Goal: Manage account settings

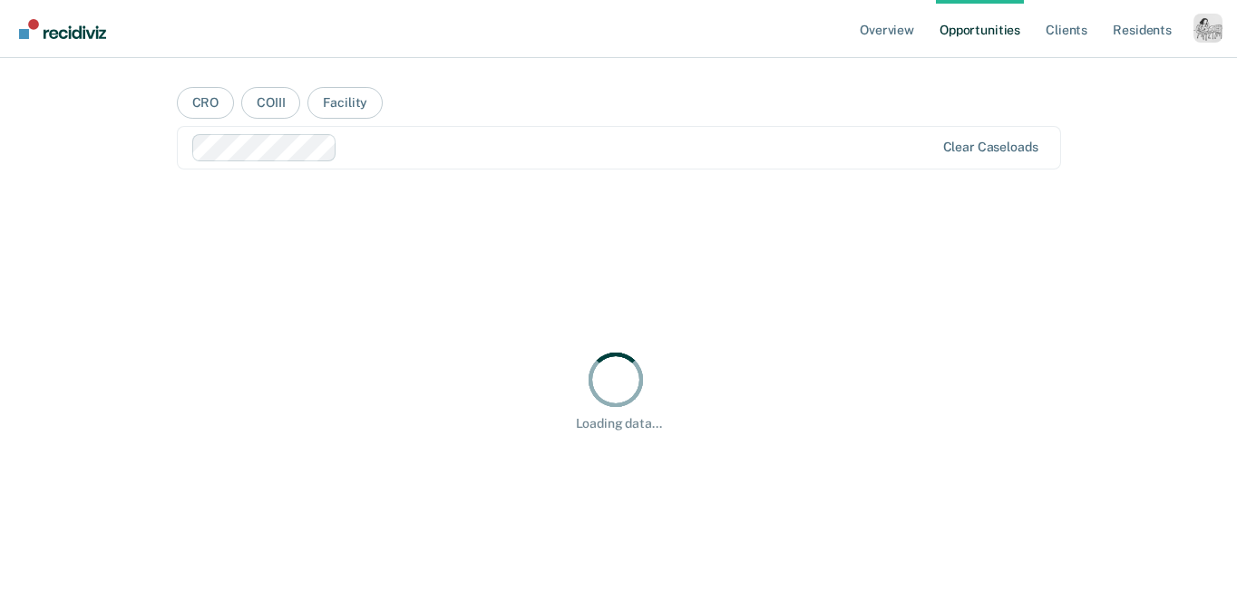
click at [1197, 38] on div "Profile dropdown button" at bounding box center [1208, 28] width 29 height 29
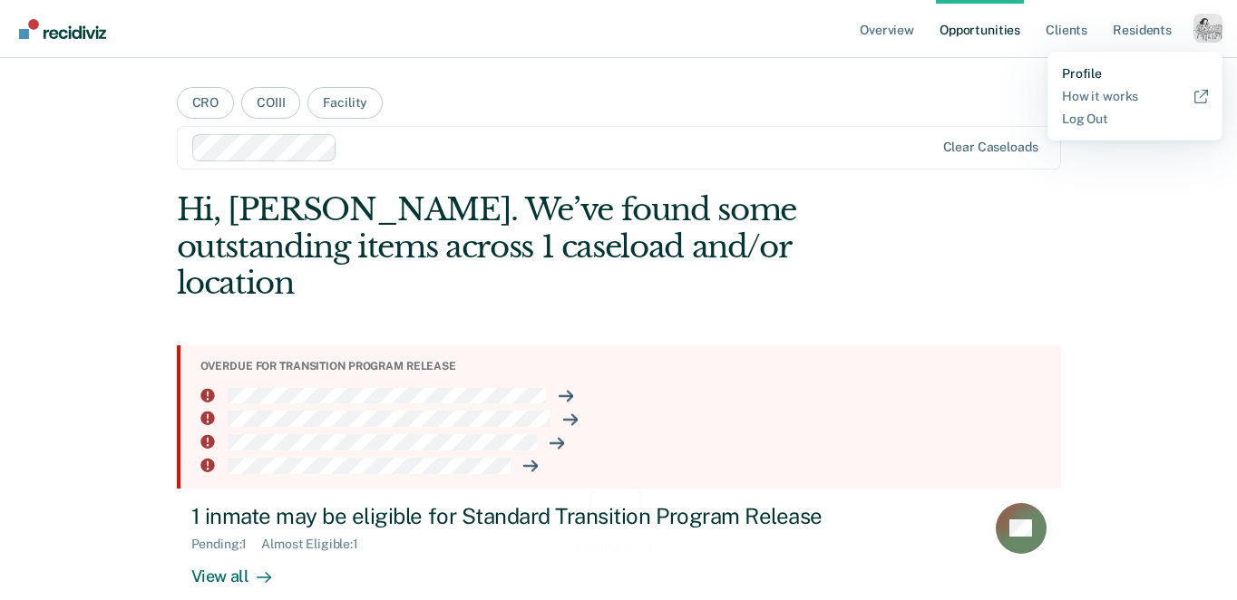
click at [1082, 66] on link "Profile" at bounding box center [1135, 73] width 146 height 15
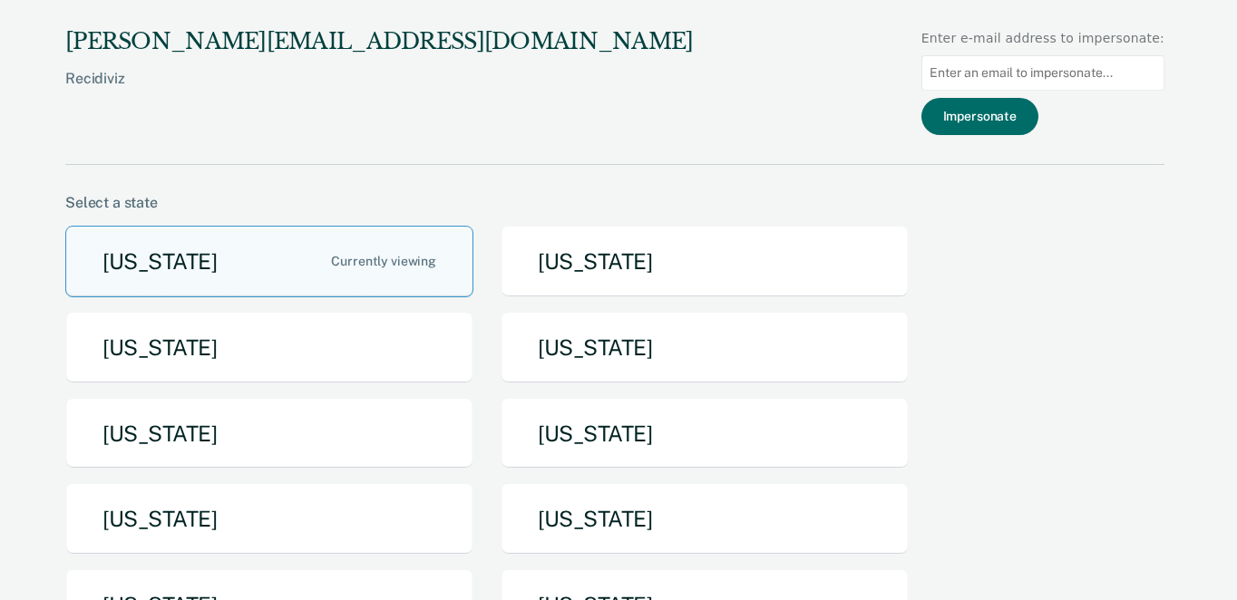
scroll to position [1, 0]
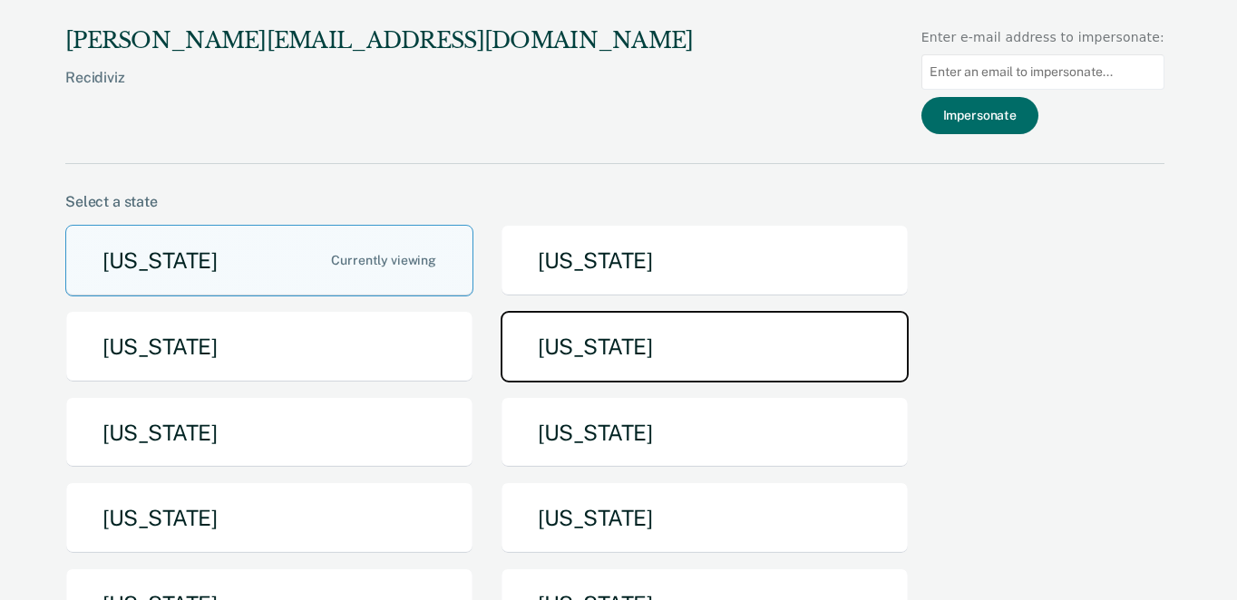
click at [675, 342] on button "[US_STATE]" at bounding box center [705, 347] width 408 height 72
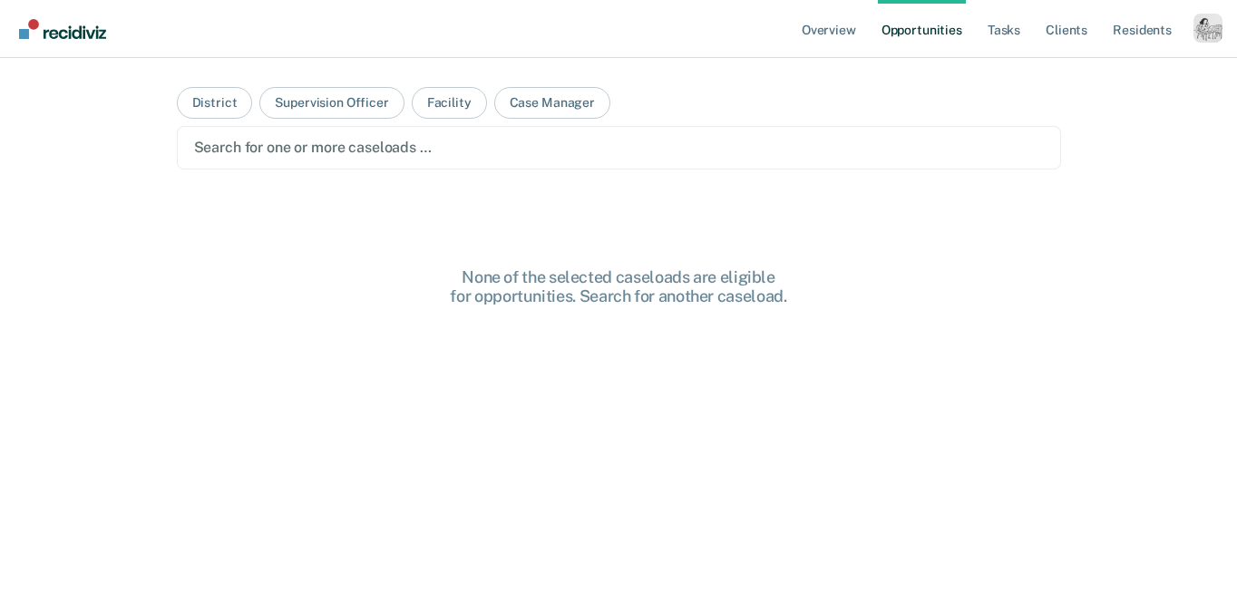
click at [488, 155] on div at bounding box center [619, 147] width 850 height 21
click at [310, 109] on button "Supervision Officer" at bounding box center [331, 103] width 144 height 32
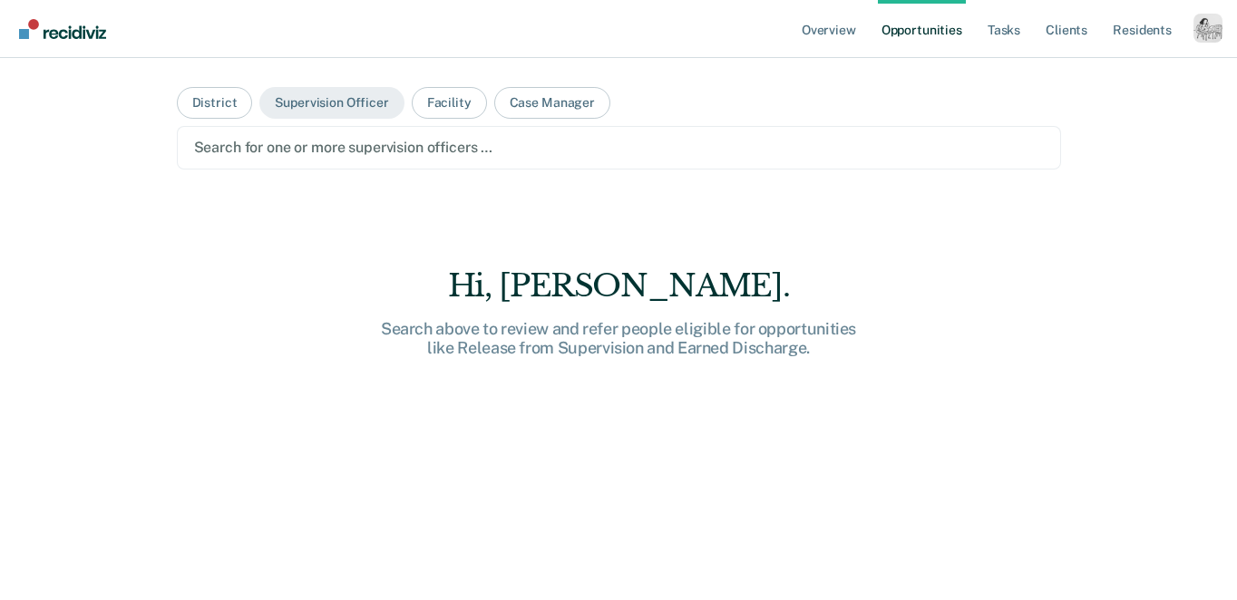
click at [287, 146] on div at bounding box center [619, 147] width 850 height 21
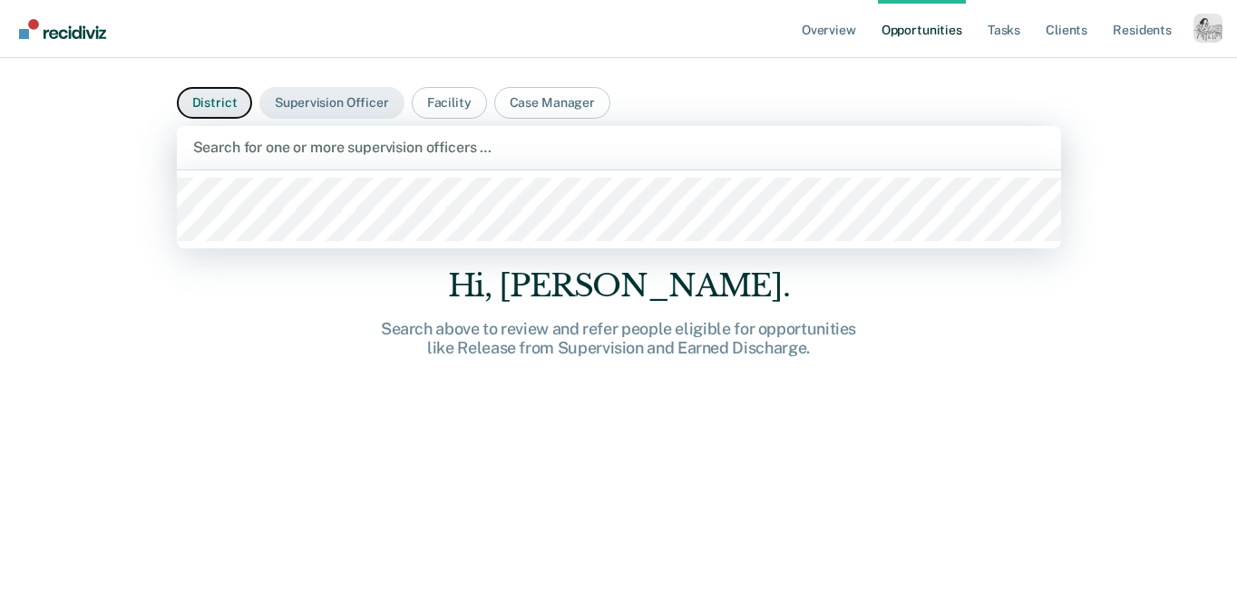
click at [209, 102] on button "District" at bounding box center [215, 103] width 76 height 32
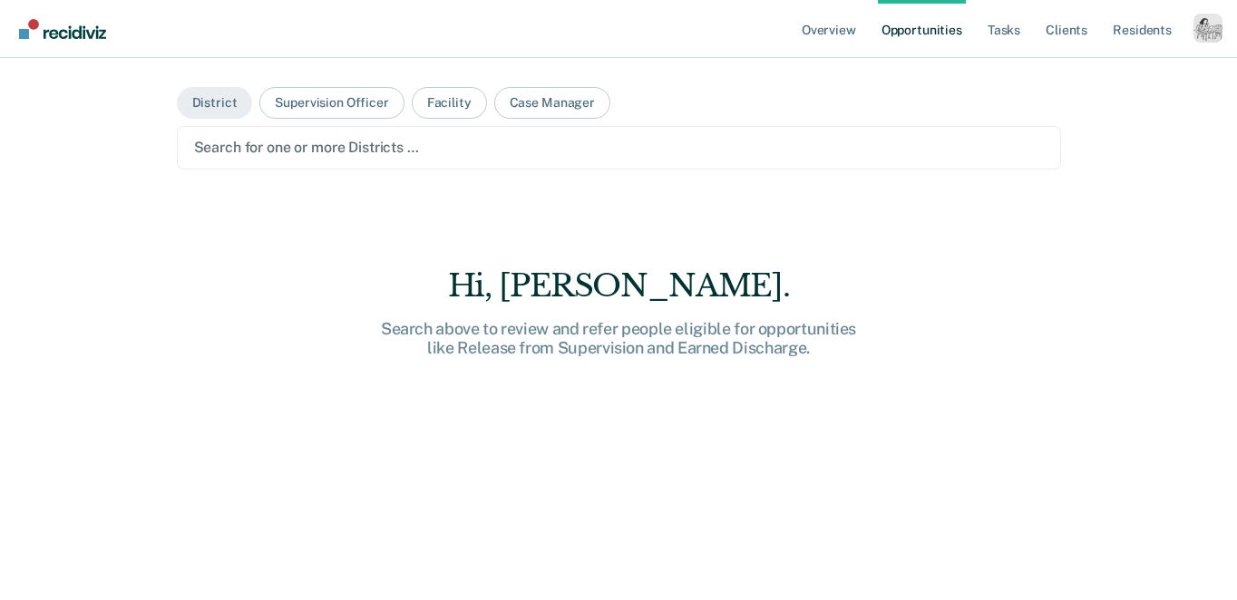
click at [257, 156] on div at bounding box center [619, 147] width 850 height 21
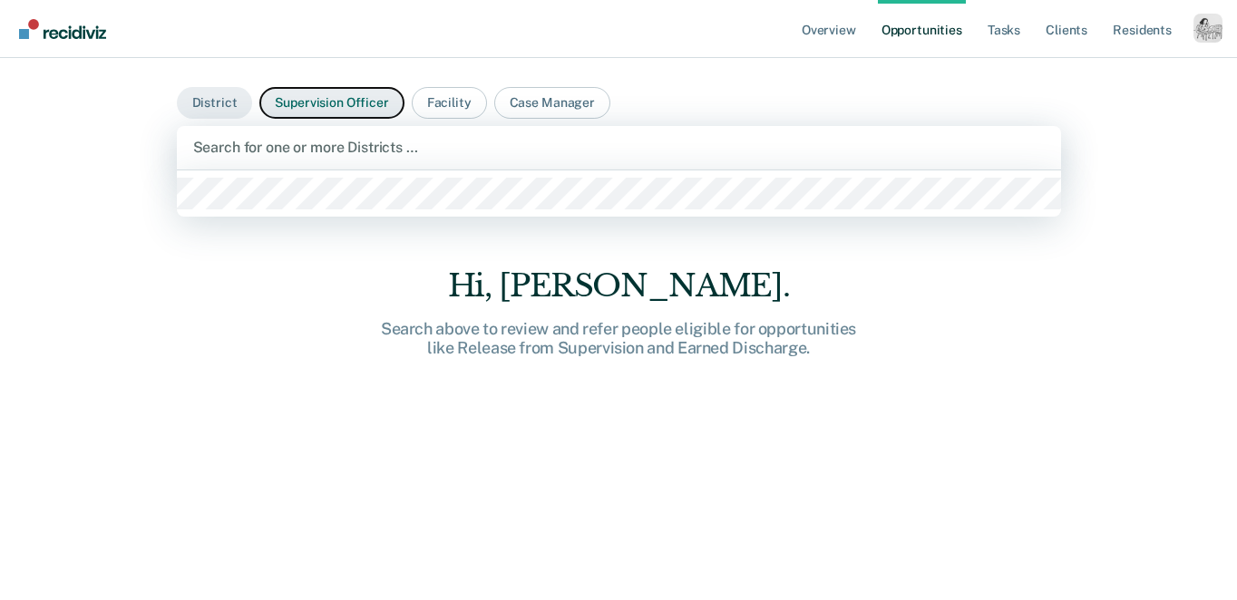
click at [319, 113] on button "Supervision Officer" at bounding box center [331, 103] width 144 height 32
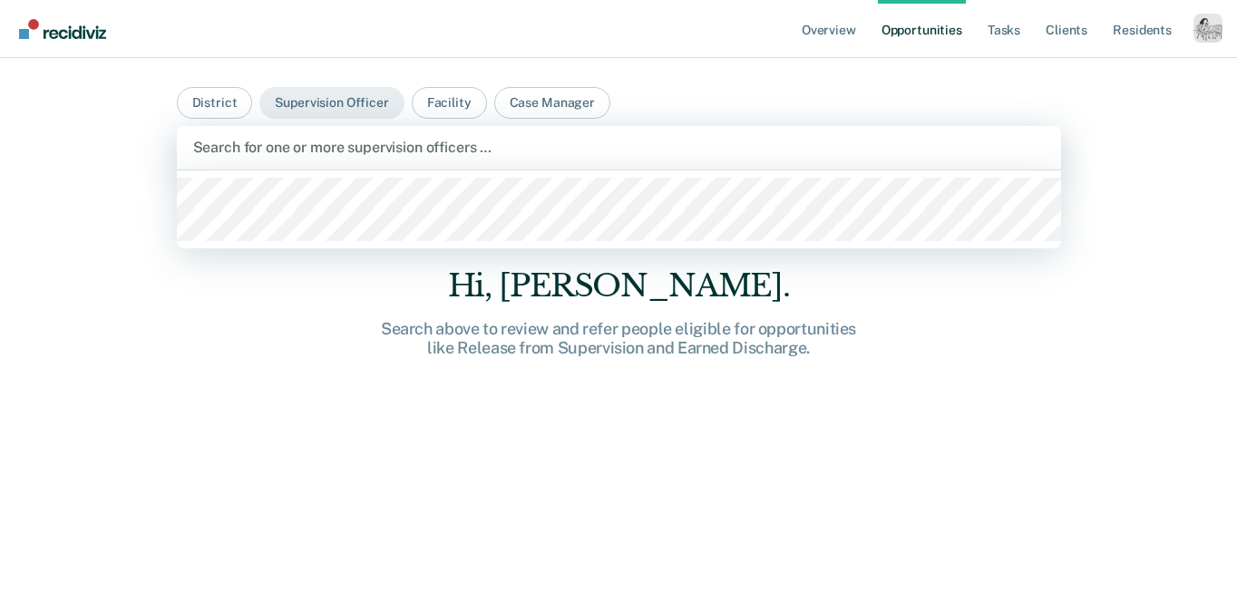
click at [308, 152] on div at bounding box center [619, 147] width 852 height 21
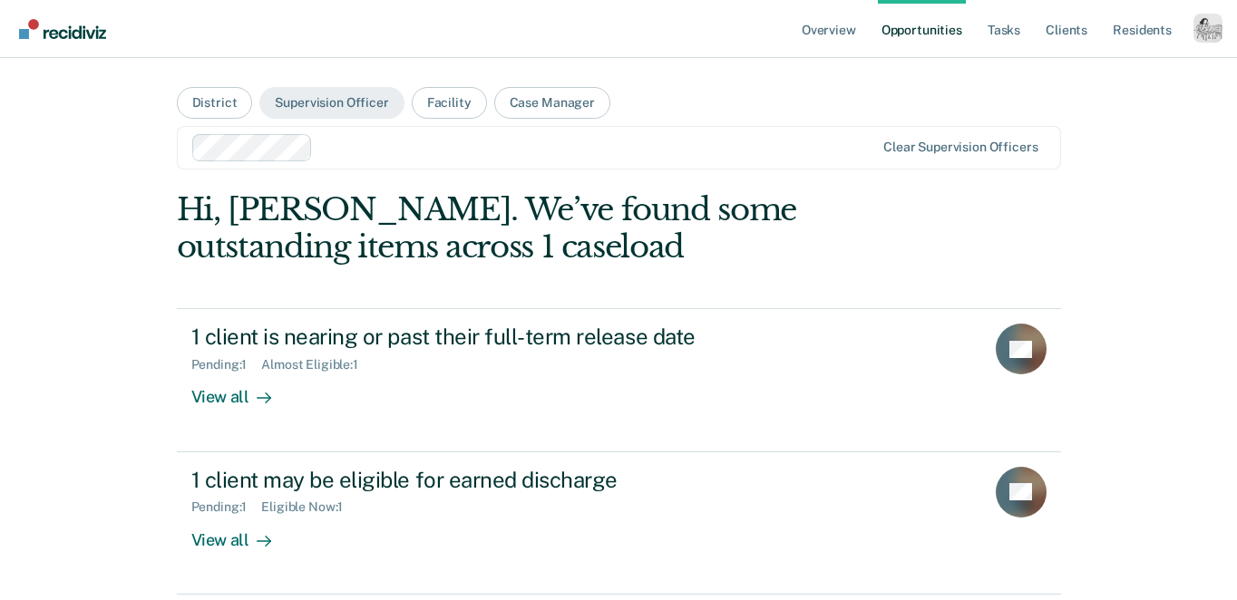
click at [1198, 34] on div "Profile dropdown button" at bounding box center [1208, 28] width 29 height 29
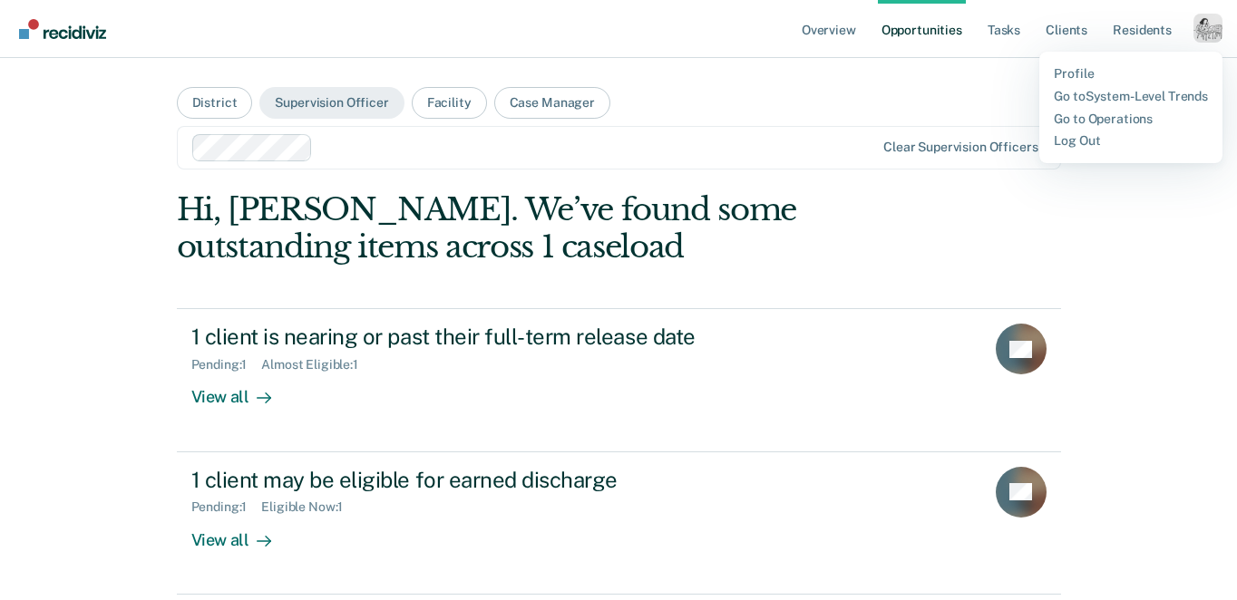
click at [1132, 213] on div "Overview Opportunities Tasks Client s Resident s Profile Go to System-Level Tre…" at bounding box center [618, 489] width 1237 height 979
